Goal: Task Accomplishment & Management: Manage account settings

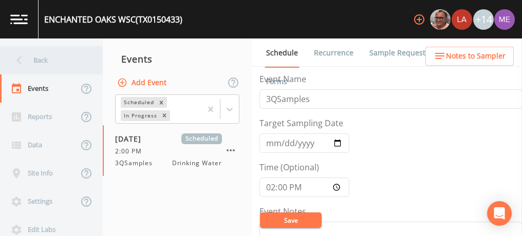
click at [43, 56] on div "Back" at bounding box center [46, 60] width 92 height 28
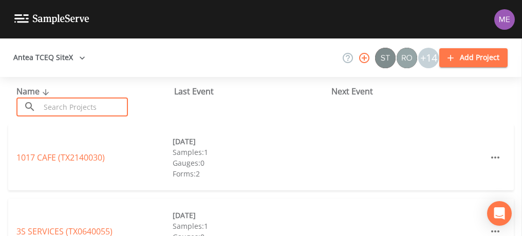
click at [46, 110] on input "text" at bounding box center [84, 107] width 88 height 19
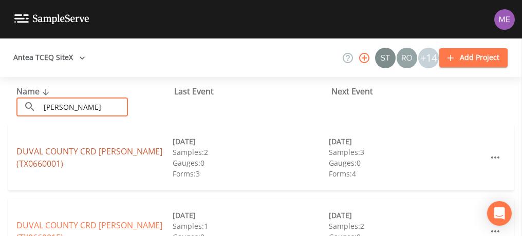
type input "[PERSON_NAME]"
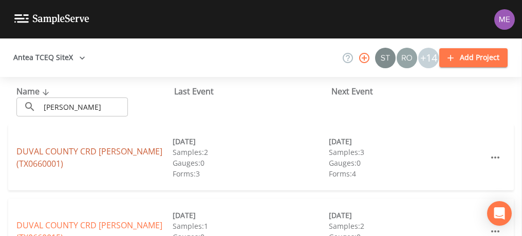
click at [51, 152] on link "DUVAL COUNTY CRD [PERSON_NAME] (TX0660001)" at bounding box center [89, 158] width 146 height 24
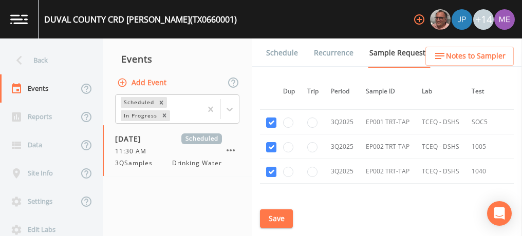
scroll to position [2362, 6]
click at [273, 219] on button "Save" at bounding box center [276, 218] width 33 height 19
click at [287, 51] on link "Schedule" at bounding box center [281, 53] width 35 height 29
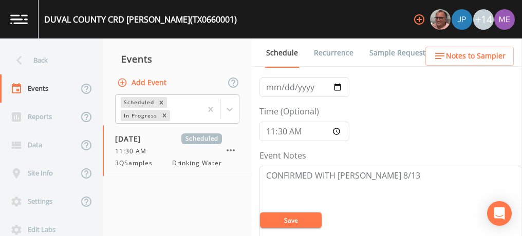
scroll to position [58, 0]
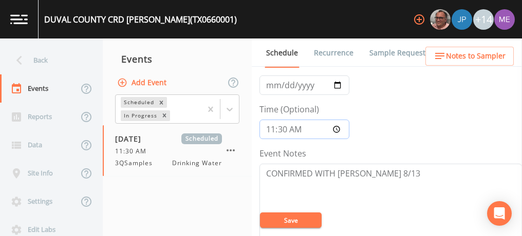
click at [282, 125] on input "11:30:00" at bounding box center [304, 130] width 90 height 20
type input "11:00"
click at [378, 171] on textarea "CONFIRMED WITH [PERSON_NAME] 8/13" at bounding box center [390, 229] width 262 height 130
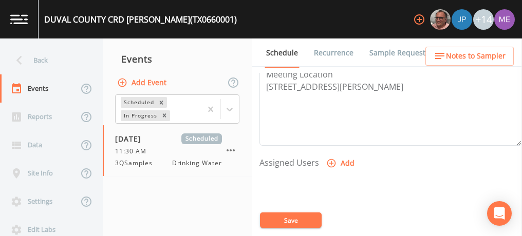
scroll to position [366, 0]
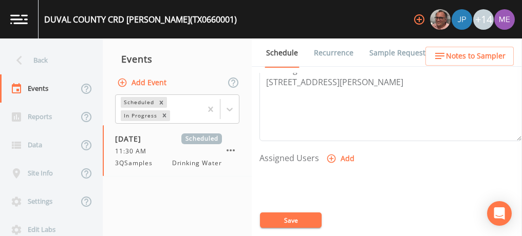
type textarea "CONFIRMED WITH [PERSON_NAME] 9/10"
click at [332, 156] on icon "button" at bounding box center [331, 159] width 10 height 10
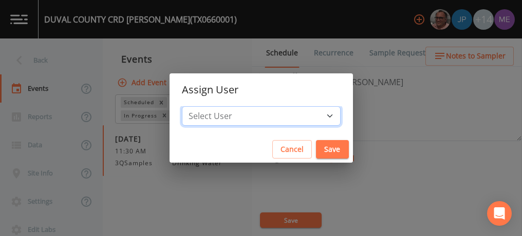
click at [314, 116] on select "Select User [PERSON_NAME] [PERSON_NAME] [PERSON_NAME] [PERSON_NAME] [PERSON_NAM…" at bounding box center [261, 116] width 159 height 20
select select "6518b6a0-c5fa-4d0f-8e3d-fc6e8623860b"
click at [197, 106] on select "Select User [PERSON_NAME] [PERSON_NAME] [PERSON_NAME] [PERSON_NAME] [PERSON_NAM…" at bounding box center [261, 116] width 159 height 20
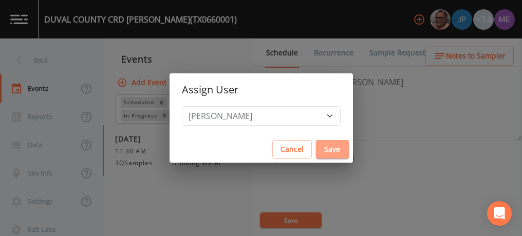
click at [316, 146] on button "Save" at bounding box center [332, 149] width 33 height 19
select select
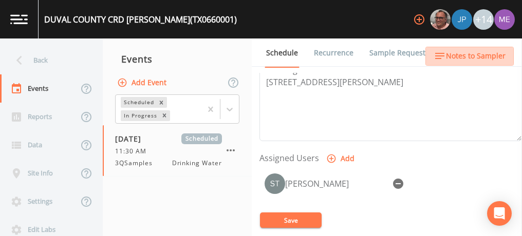
click at [475, 53] on span "Notes to Sampler" at bounding box center [476, 56] width 60 height 13
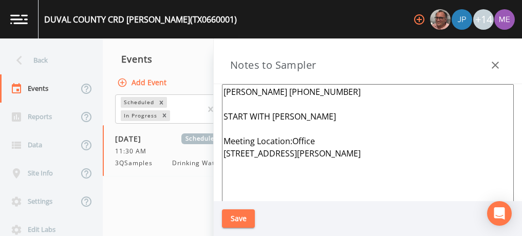
click at [328, 116] on textarea "[PERSON_NAME] [PHONE_NUMBER] START WITH [PERSON_NAME] Meeting Location:Office […" at bounding box center [368, 209] width 292 height 250
type textarea "[PERSON_NAME] [PHONE_NUMBER] Meeting Location:Office [STREET_ADDRESS][PERSON_NA…"
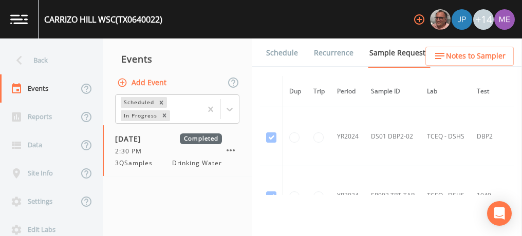
scroll to position [577, 175]
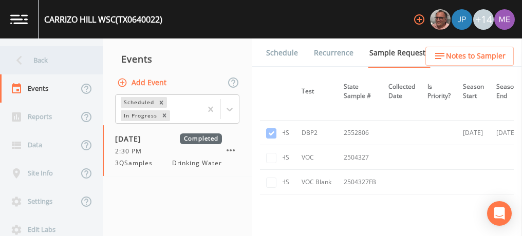
click at [42, 63] on div "Back" at bounding box center [46, 60] width 92 height 28
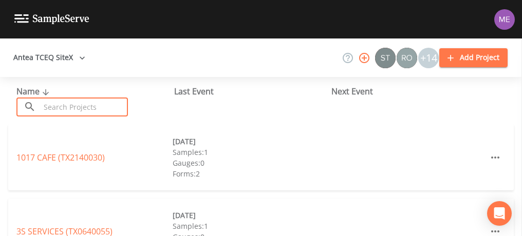
click at [52, 104] on input "text" at bounding box center [84, 107] width 88 height 19
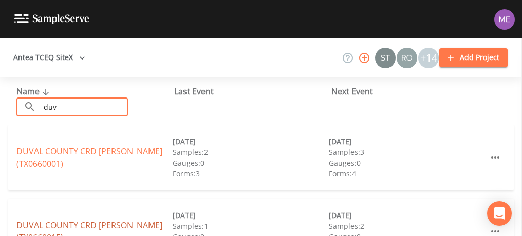
type input "duv"
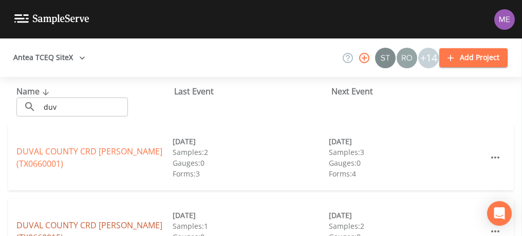
click at [71, 223] on link "DUVAL COUNTY CRD CONCEPCION (TX0660015)" at bounding box center [89, 232] width 146 height 24
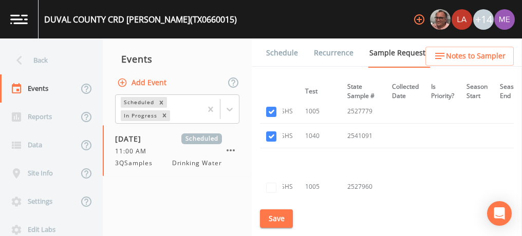
scroll to position [1079, 172]
click at [280, 53] on link "Schedule" at bounding box center [281, 53] width 35 height 29
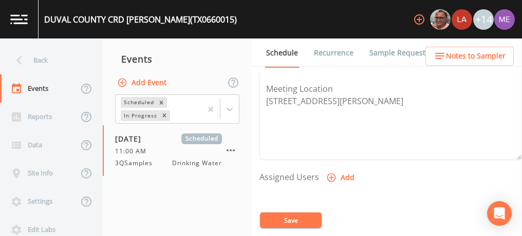
scroll to position [348, 0]
click at [333, 172] on icon "button" at bounding box center [331, 176] width 9 height 9
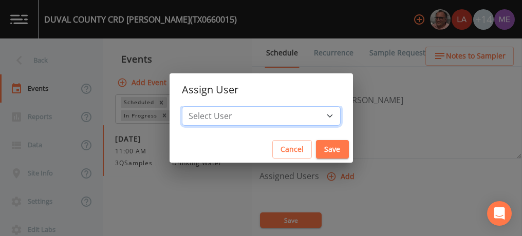
click at [313, 117] on select "Select User Mike Franklin Lauren Saenz Joshua gere Paul David Weber Zachary Eva…" at bounding box center [261, 116] width 159 height 20
select select "6518b6a0-c5fa-4d0f-8e3d-fc6e8623860b"
click at [197, 106] on select "Select User Mike Franklin Lauren Saenz Joshua gere Paul David Weber Zachary Eva…" at bounding box center [261, 116] width 159 height 20
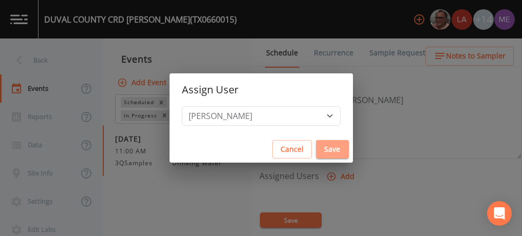
click at [316, 145] on button "Save" at bounding box center [332, 149] width 33 height 19
select select
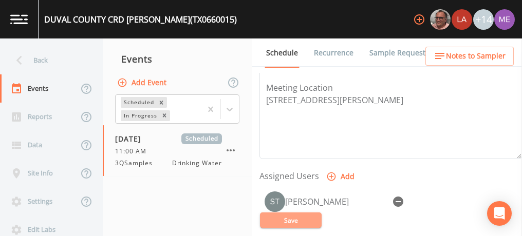
click at [301, 218] on button "Save" at bounding box center [291, 220] width 62 height 15
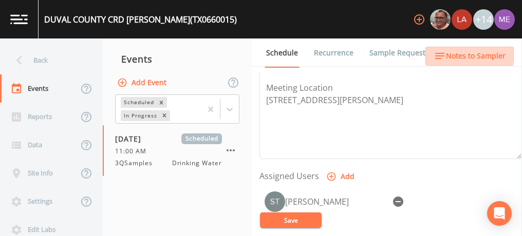
click at [468, 52] on span "Notes to Sampler" at bounding box center [476, 56] width 60 height 13
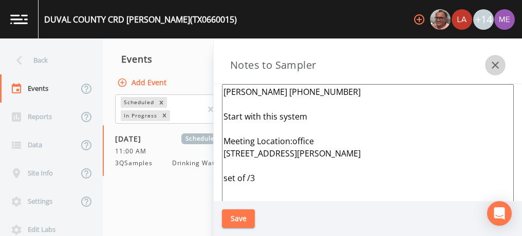
click at [493, 62] on icon "button" at bounding box center [495, 65] width 12 height 12
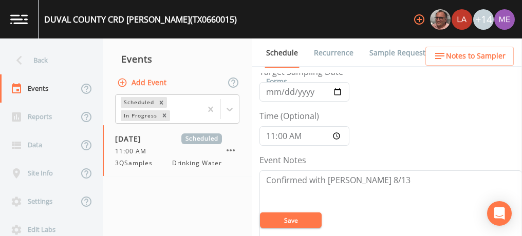
scroll to position [55, 0]
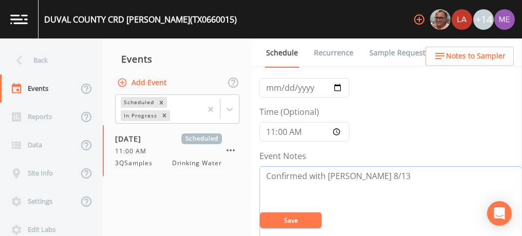
click at [370, 171] on textarea "Confirmed with Tony 8/13" at bounding box center [390, 231] width 262 height 130
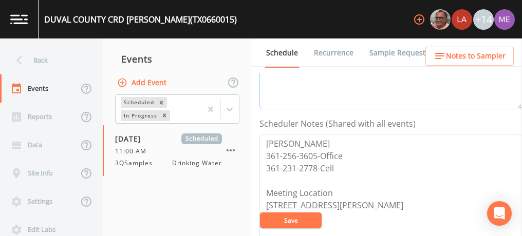
scroll to position [246, 0]
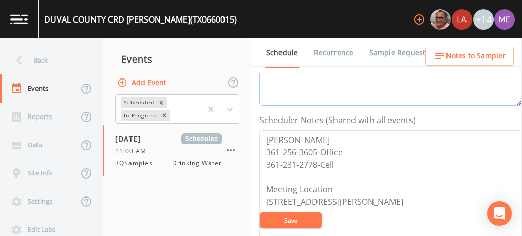
type textarea "Confirmed with Tony 9/10"
click at [303, 223] on button "Save" at bounding box center [291, 220] width 62 height 15
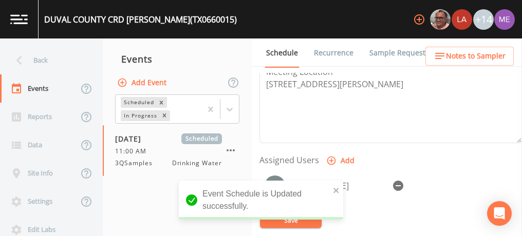
scroll to position [407, 0]
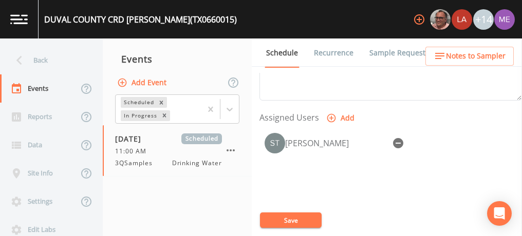
click at [300, 221] on button "Save" at bounding box center [291, 220] width 62 height 15
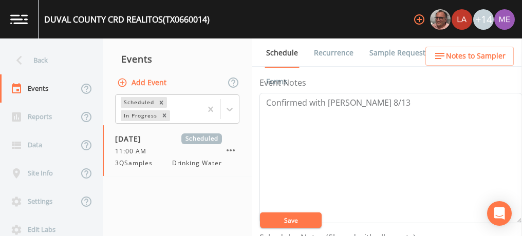
scroll to position [130, 0]
click at [369, 98] on textarea "Confirmed with [PERSON_NAME] 8/13" at bounding box center [390, 157] width 262 height 130
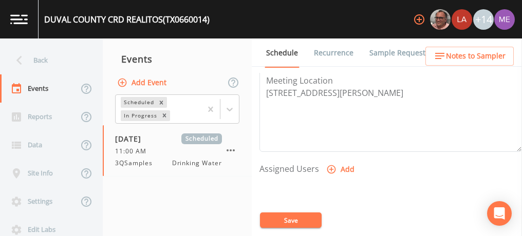
scroll to position [358, 0]
type textarea "Confirmed with [PERSON_NAME] 9/10"
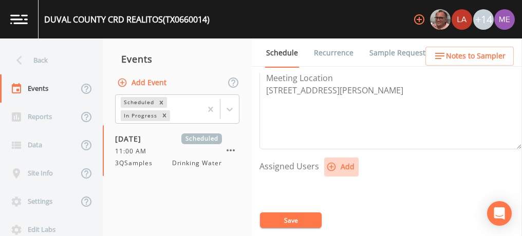
click at [330, 165] on icon "button" at bounding box center [331, 167] width 9 height 9
select select "6518b6a0-c5fa-4d0f-8e3d-fc6e8623860b"
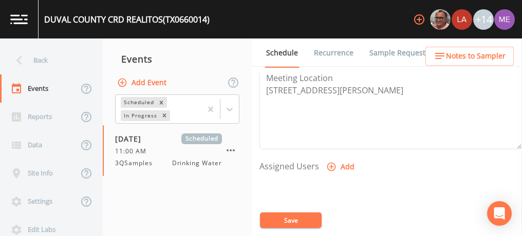
select select
drag, startPoint x: 312, startPoint y: 217, endPoint x: 492, endPoint y: 124, distance: 203.4
click at [492, 124] on textarea "Tony 361-256-3605-Office 361-231-2778-Cell Meeting Location 222 E Main St Benav…" at bounding box center [390, 84] width 262 height 130
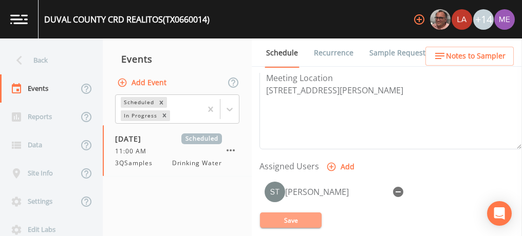
click at [297, 221] on button "Save" at bounding box center [291, 220] width 62 height 15
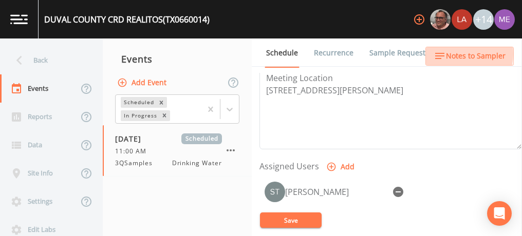
click at [453, 54] on span "Notes to Sampler" at bounding box center [476, 56] width 60 height 13
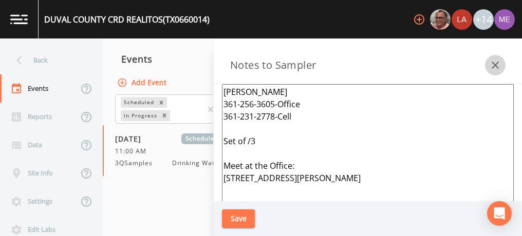
click at [492, 62] on icon "button" at bounding box center [495, 65] width 12 height 12
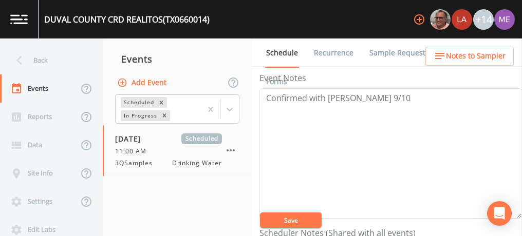
scroll to position [133, 0]
click at [456, 56] on span "Notes to Sampler" at bounding box center [476, 56] width 60 height 13
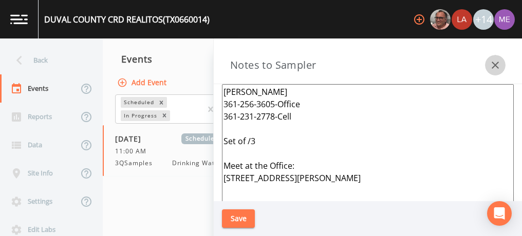
click at [499, 63] on icon "button" at bounding box center [495, 65] width 12 height 12
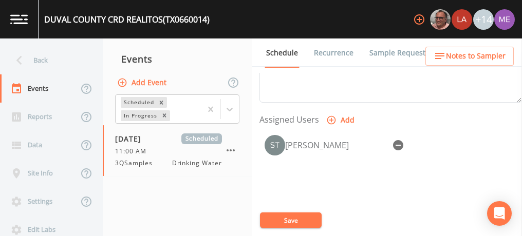
scroll to position [405, 0]
click at [289, 219] on button "Save" at bounding box center [291, 220] width 62 height 15
